Goal: Transaction & Acquisition: Download file/media

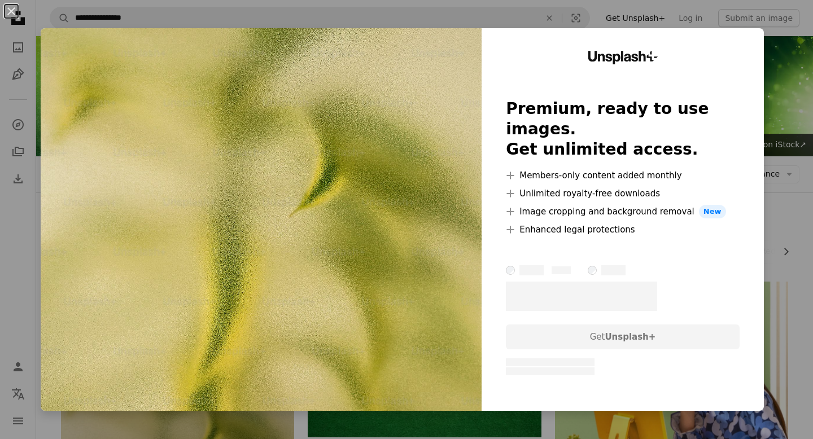
scroll to position [246, 0]
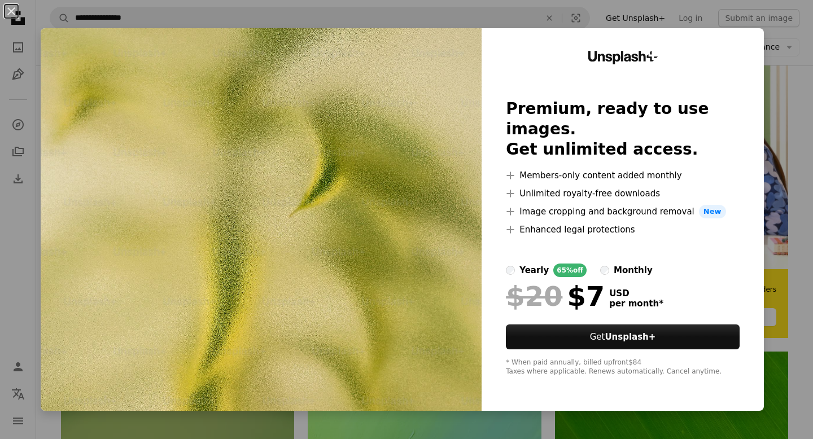
click at [787, 66] on div "An X shape Unsplash+ Premium, ready to use images. Get unlimited access. A plus…" at bounding box center [406, 219] width 813 height 439
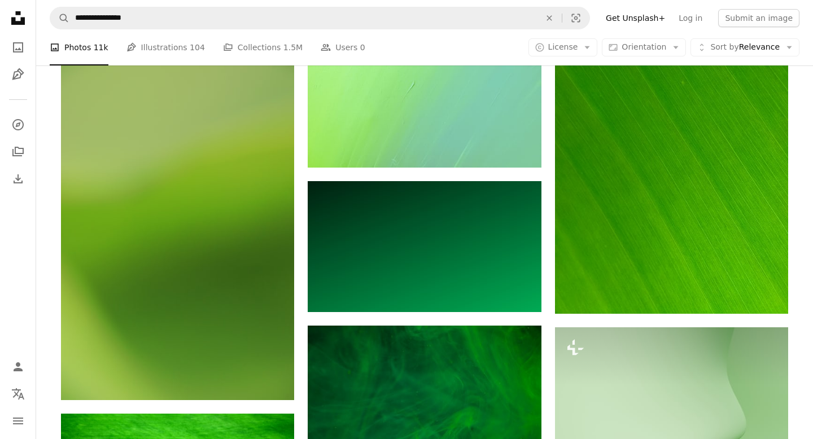
scroll to position [648, 0]
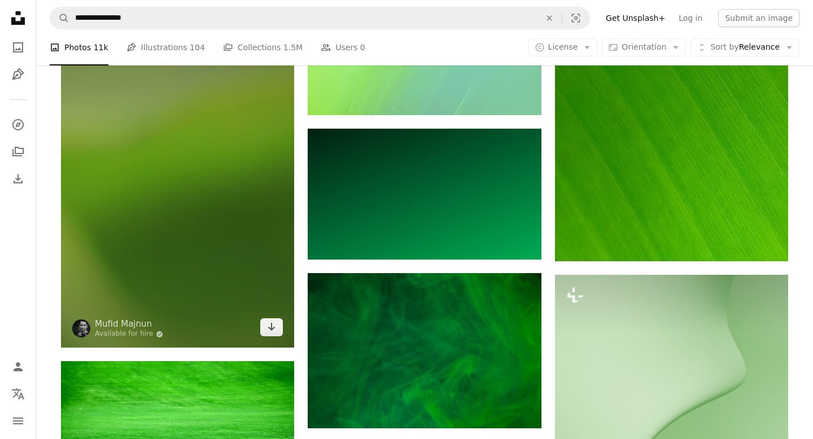
click at [253, 193] on img at bounding box center [177, 173] width 233 height 350
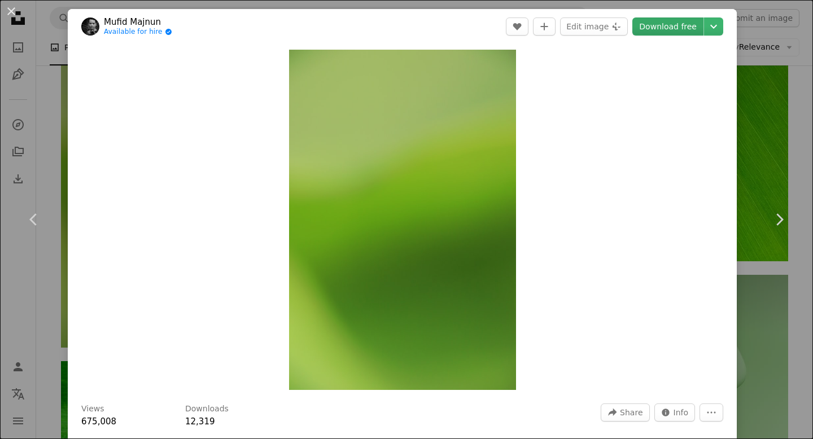
click at [675, 30] on link "Download free" at bounding box center [667, 27] width 71 height 18
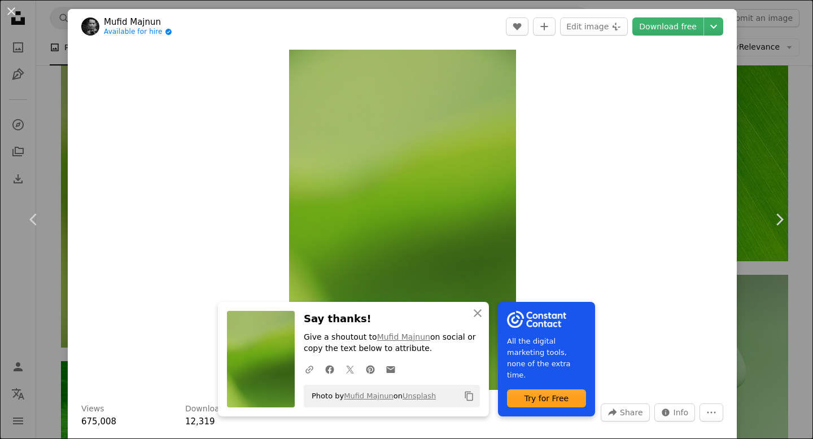
click at [773, 42] on div "An X shape Chevron left Chevron right An X shape Close Say thanks! Give a shout…" at bounding box center [406, 219] width 813 height 439
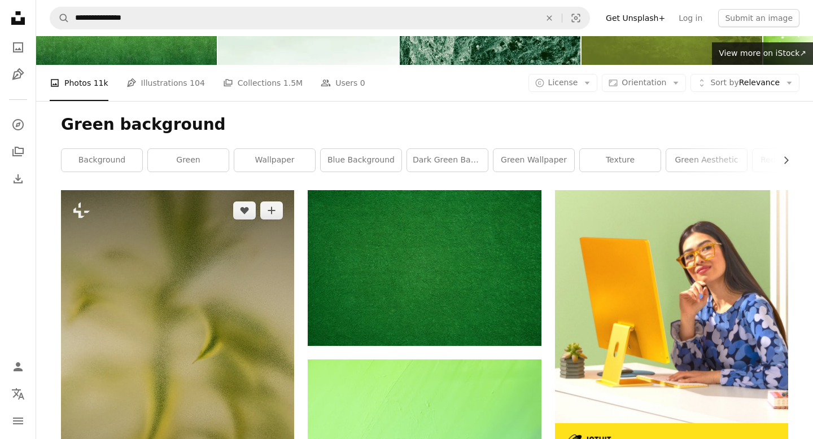
scroll to position [115, 0]
